Goal: Transaction & Acquisition: Purchase product/service

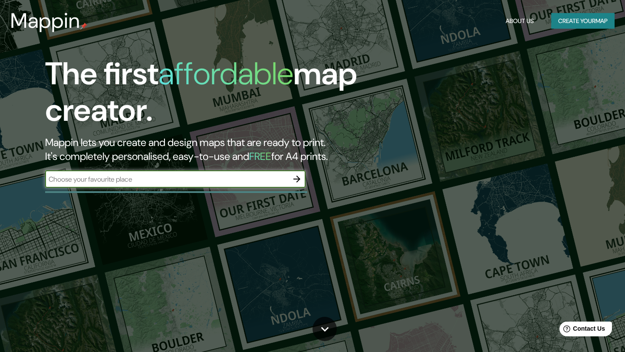
click at [171, 175] on input "text" at bounding box center [166, 179] width 243 height 10
type input "Móstoles"
click at [297, 179] on icon "button" at bounding box center [297, 179] width 10 height 10
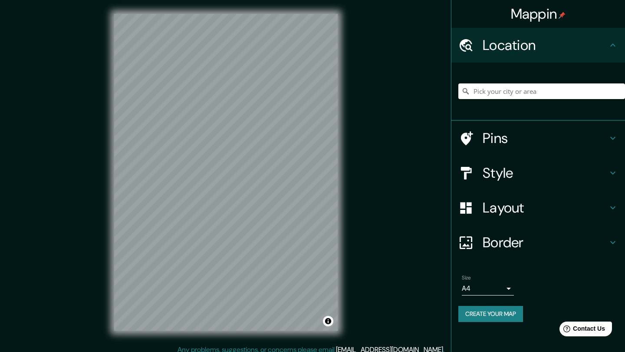
click at [499, 92] on input "Pick your city or area" at bounding box center [541, 91] width 167 height 16
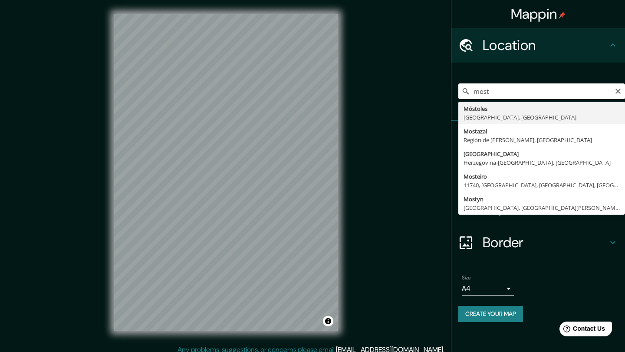
type input "Móstoles, [GEOGRAPHIC_DATA], [GEOGRAPHIC_DATA]"
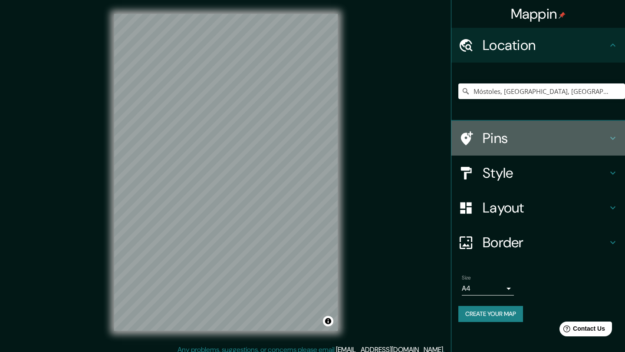
click at [497, 141] on h4 "Pins" at bounding box center [545, 137] width 125 height 17
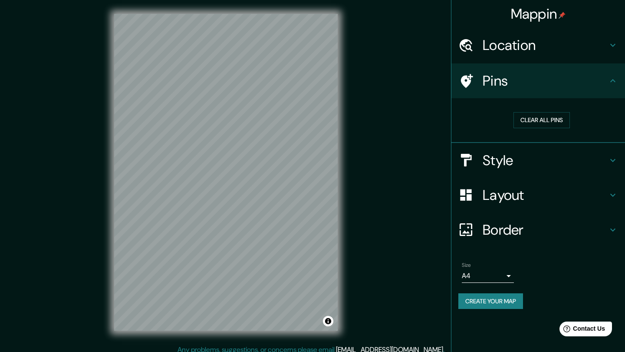
click at [491, 89] on div "Pins" at bounding box center [538, 80] width 174 height 35
click at [501, 165] on h4 "Style" at bounding box center [545, 160] width 125 height 17
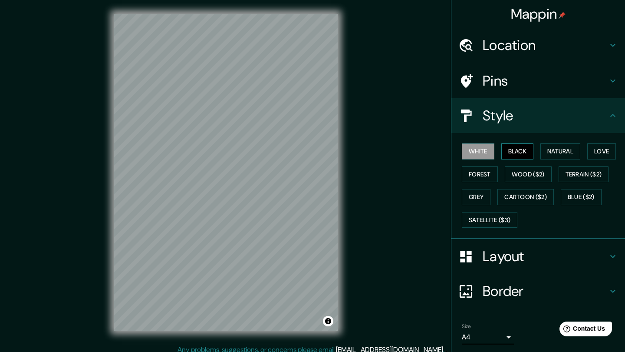
click at [518, 155] on button "Black" at bounding box center [517, 151] width 33 height 16
click at [491, 152] on button "White" at bounding box center [478, 151] width 33 height 16
click at [567, 153] on button "Natural" at bounding box center [560, 151] width 40 height 16
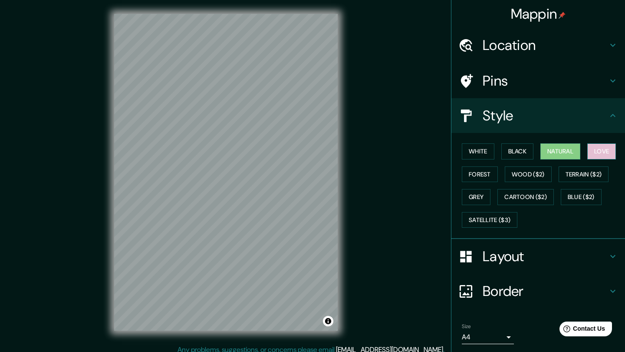
click at [609, 150] on button "Love" at bounding box center [601, 151] width 29 height 16
click at [571, 155] on button "Natural" at bounding box center [560, 151] width 40 height 16
click at [513, 247] on h4 "Layout" at bounding box center [545, 255] width 125 height 17
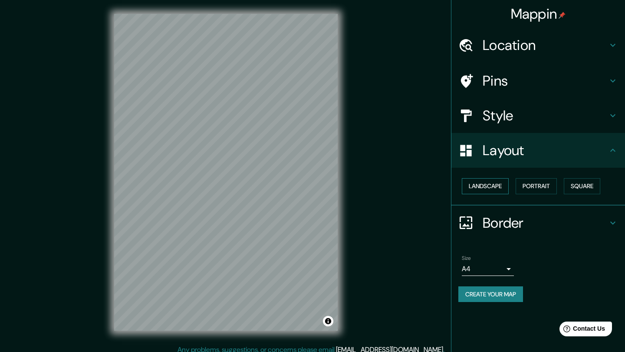
click at [487, 187] on button "Landscape" at bounding box center [485, 186] width 47 height 16
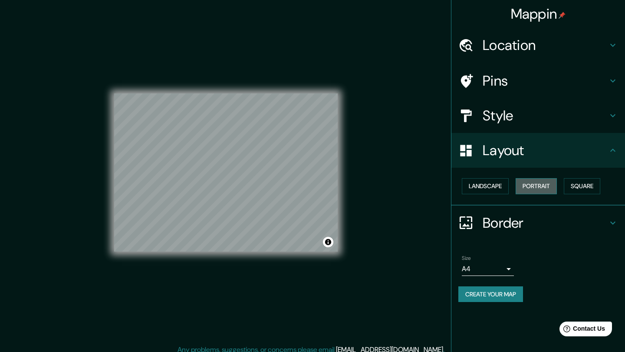
click at [527, 184] on button "Portrait" at bounding box center [536, 186] width 41 height 16
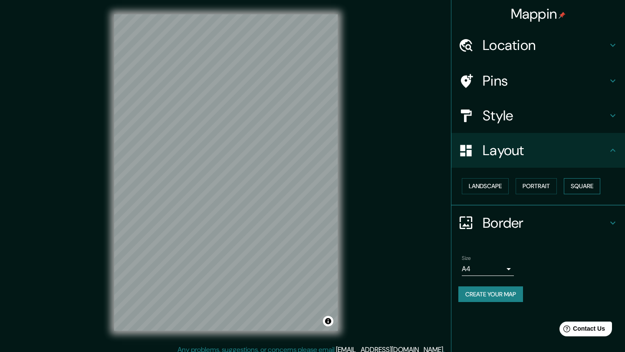
click at [583, 189] on button "Square" at bounding box center [582, 186] width 36 height 16
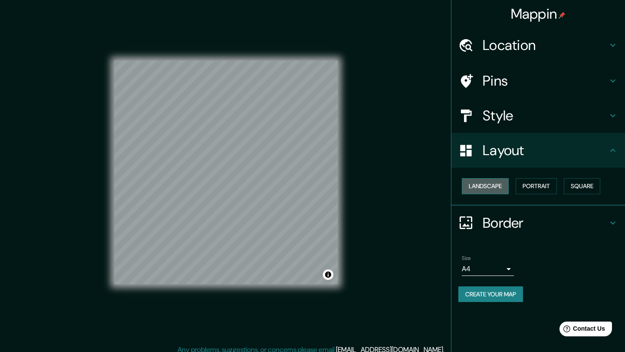
click at [489, 182] on button "Landscape" at bounding box center [485, 186] width 47 height 16
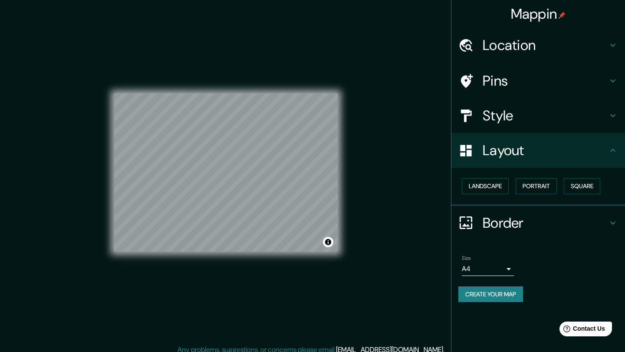
click at [506, 229] on div "Border" at bounding box center [538, 222] width 174 height 35
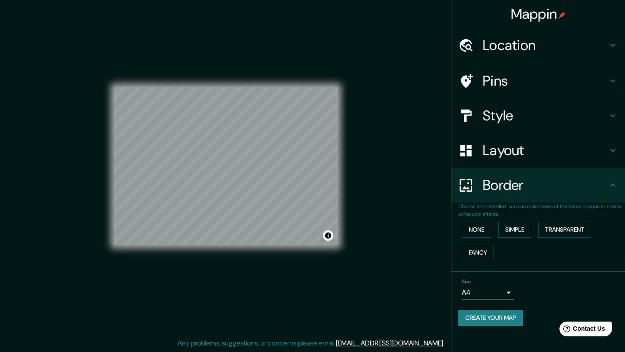
scroll to position [7, 0]
